Goal: Task Accomplishment & Management: Complete application form

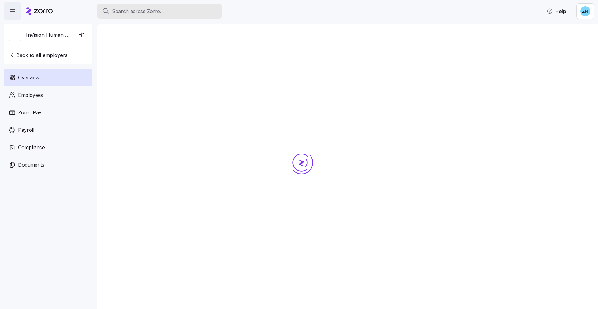
click at [161, 7] on button "Search across Zorro..." at bounding box center [159, 11] width 125 height 15
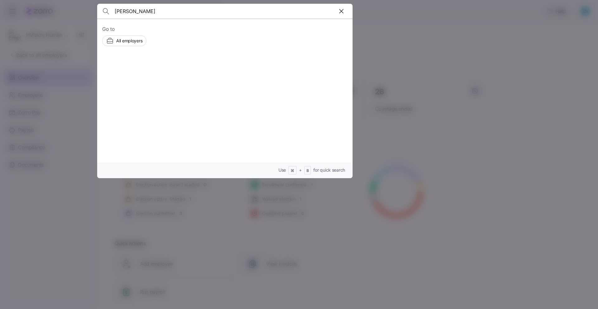
type input "[PERSON_NAME]"
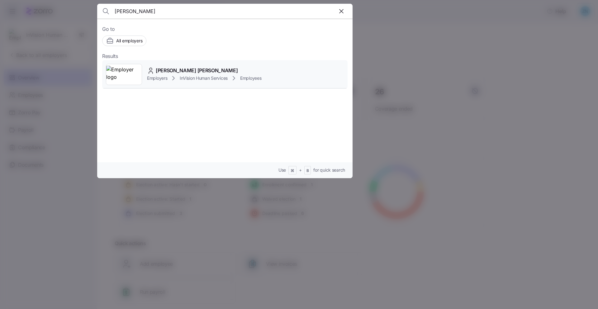
click at [224, 69] on div "[PERSON_NAME] [PERSON_NAME]" at bounding box center [204, 71] width 115 height 8
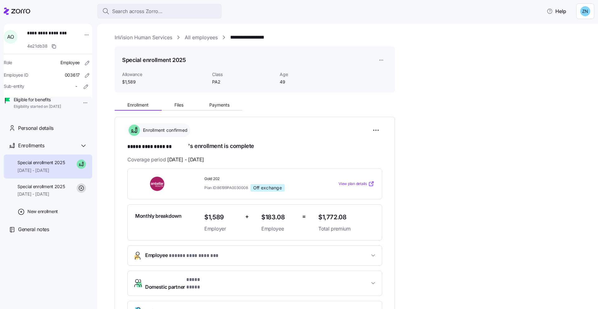
click at [255, 148] on h1 "**********" at bounding box center [254, 146] width 255 height 9
click at [173, 13] on div "Search across Zorro..." at bounding box center [159, 11] width 115 height 8
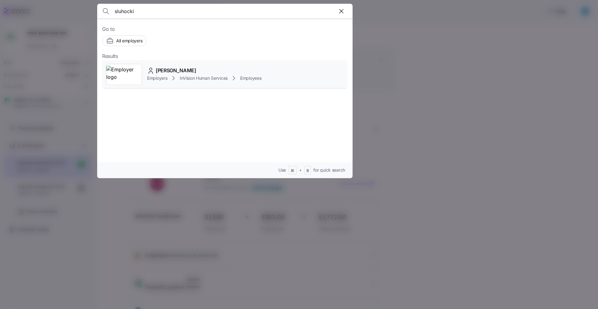
type input "sluhocki"
click at [169, 71] on span "[PERSON_NAME]" at bounding box center [176, 71] width 41 height 8
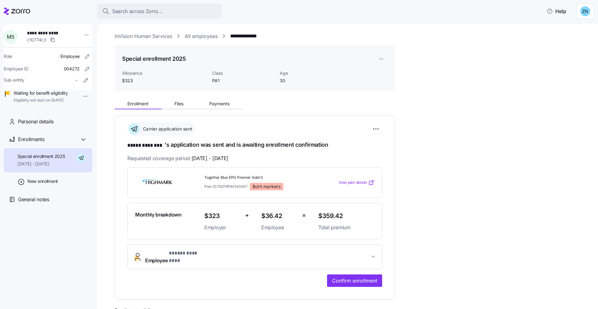
scroll to position [2, 0]
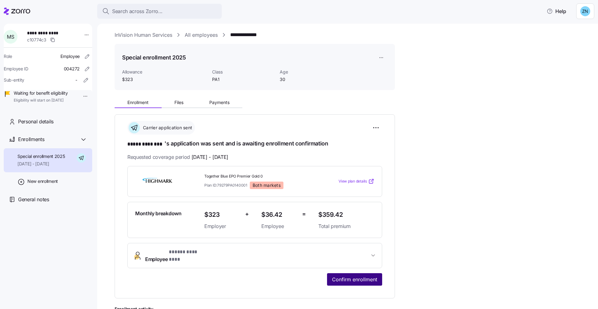
click at [366, 276] on span "Confirm enrollment" at bounding box center [354, 279] width 45 height 7
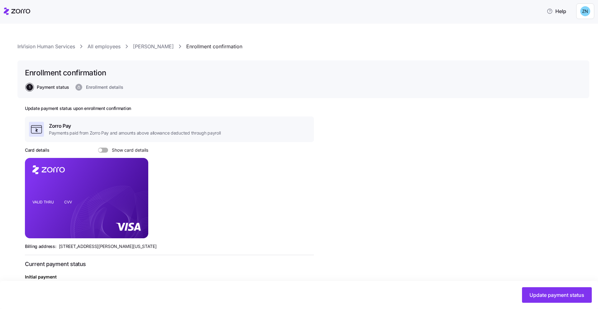
scroll to position [1, 0]
click at [99, 146] on div "Update payment status upon enrollment confirmation Zorro Pay Payments paid from…" at bounding box center [169, 263] width 289 height 317
click at [101, 150] on span at bounding box center [100, 150] width 4 height 4
click at [98, 147] on input "Show card details" at bounding box center [98, 147] width 0 height 0
